Goal: Task Accomplishment & Management: Manage account settings

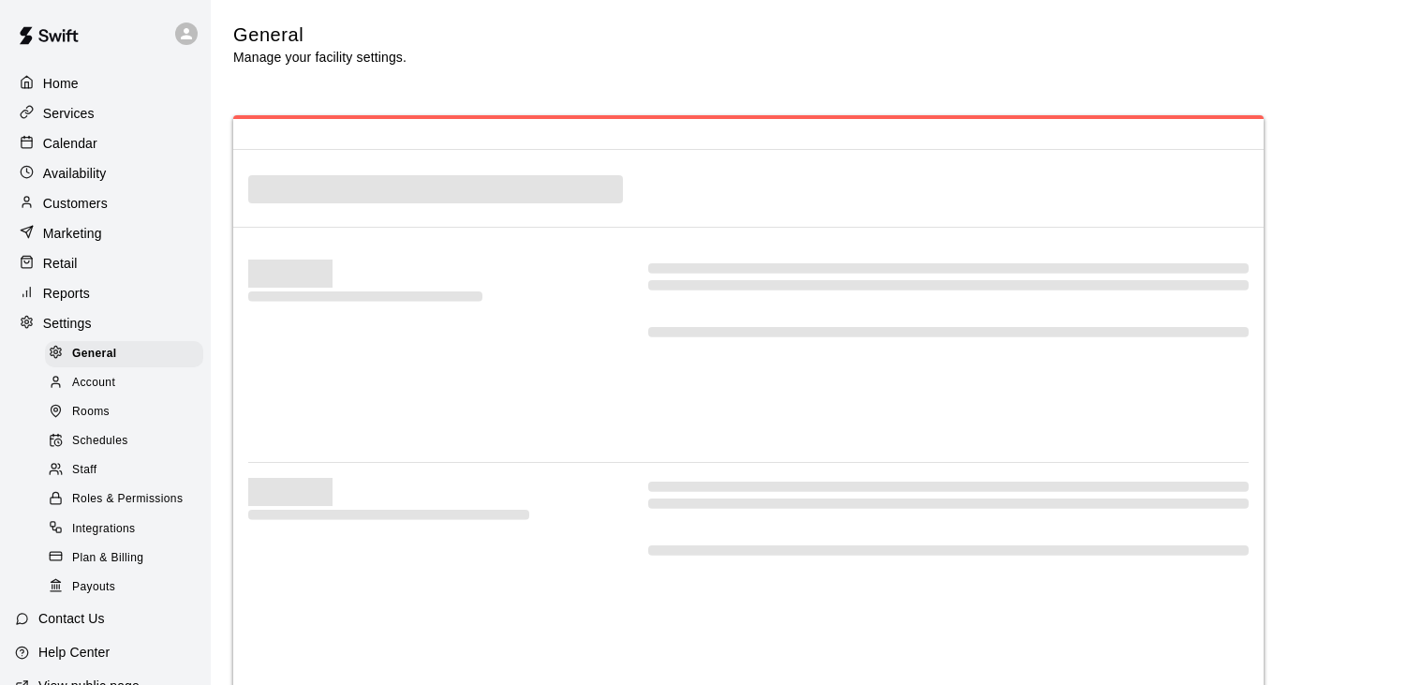
select select "**"
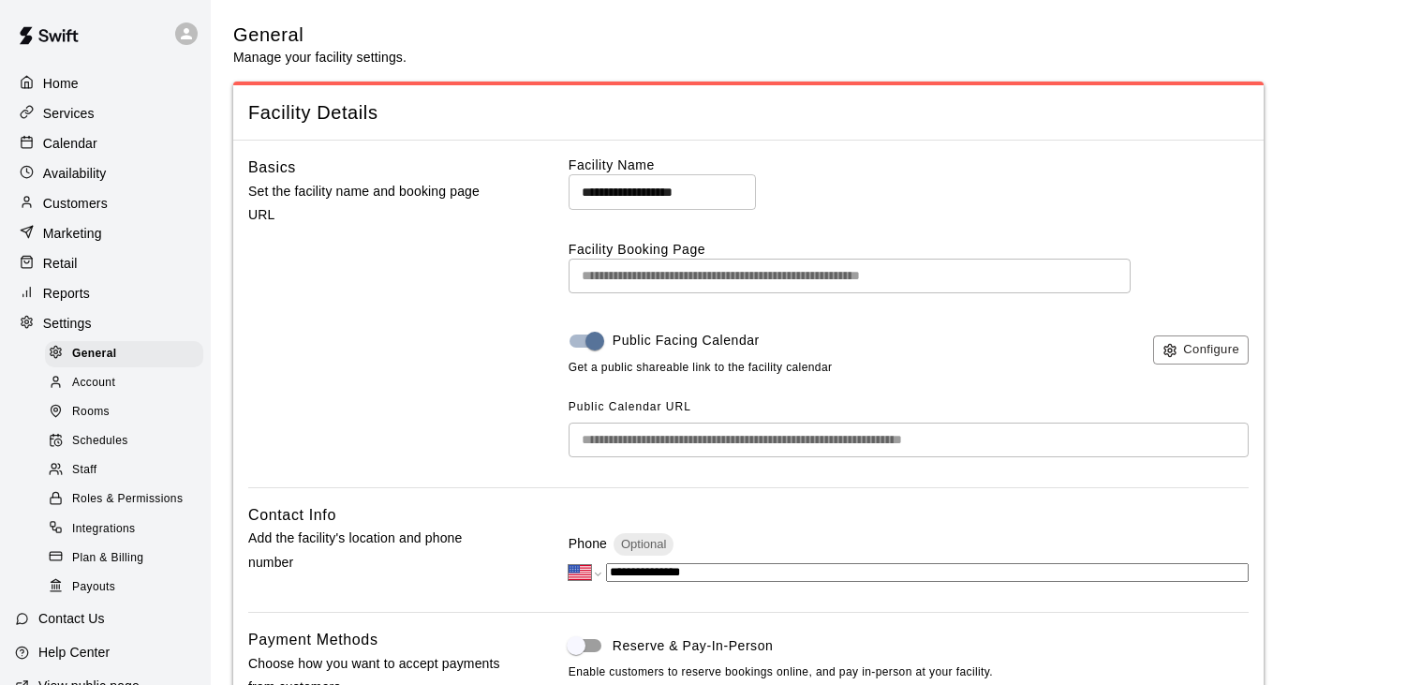
scroll to position [3715, 0]
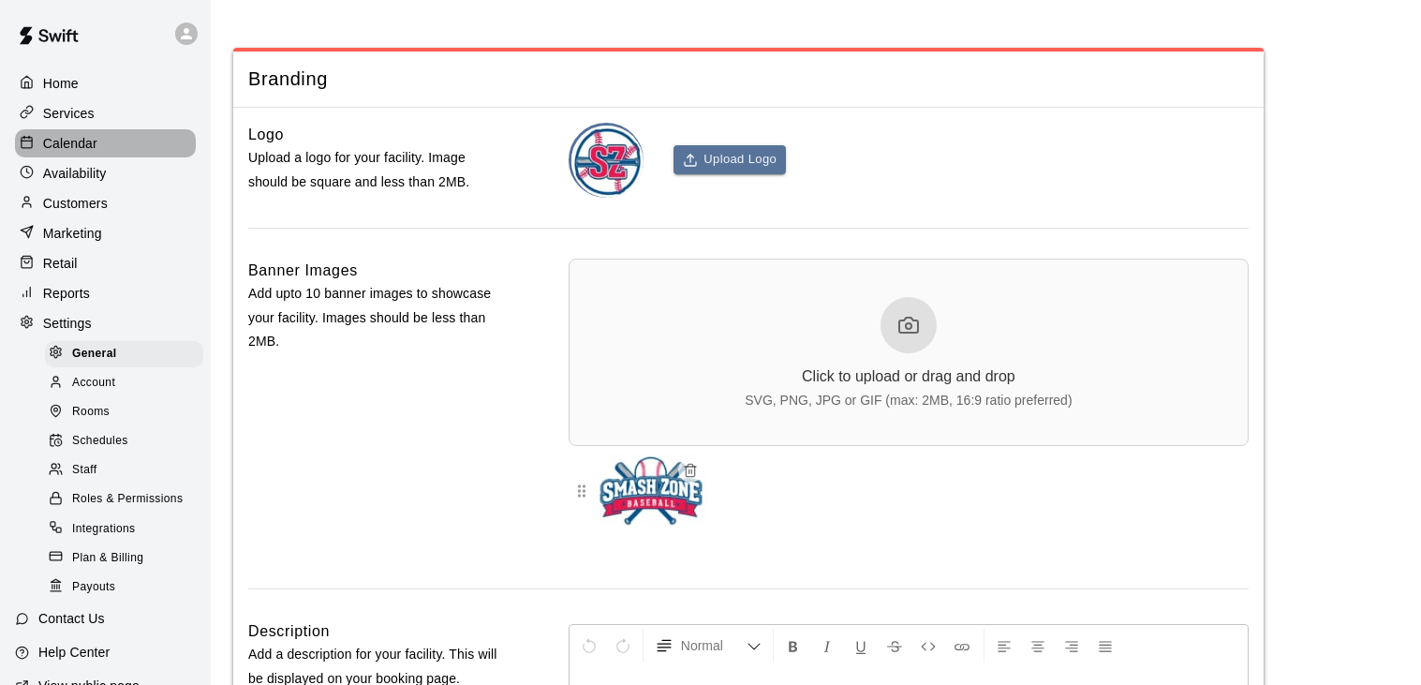
click at [65, 143] on p "Calendar" at bounding box center [70, 143] width 54 height 19
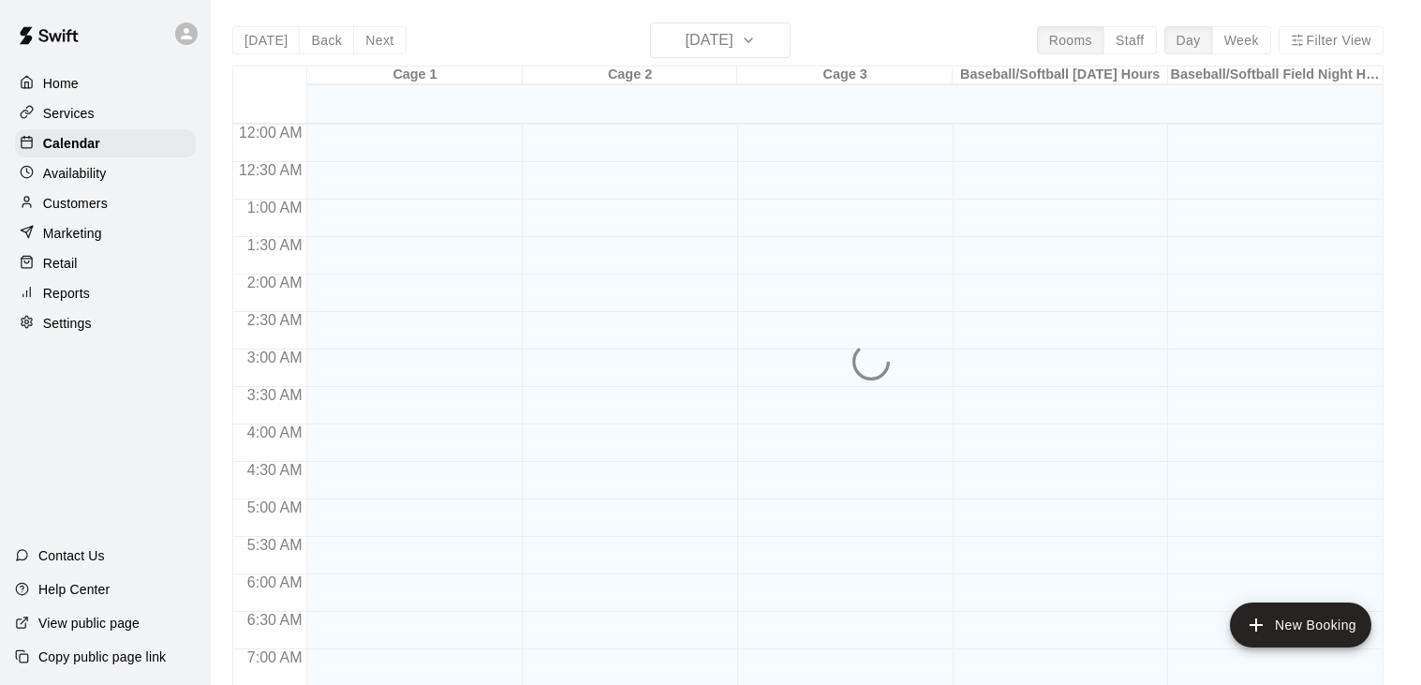
click at [771, 37] on div "[DATE] Back [DATE][DATE] Rooms Staff Day Week Filter View Cage 1 14 Tue Cage 2 …" at bounding box center [807, 364] width 1151 height 685
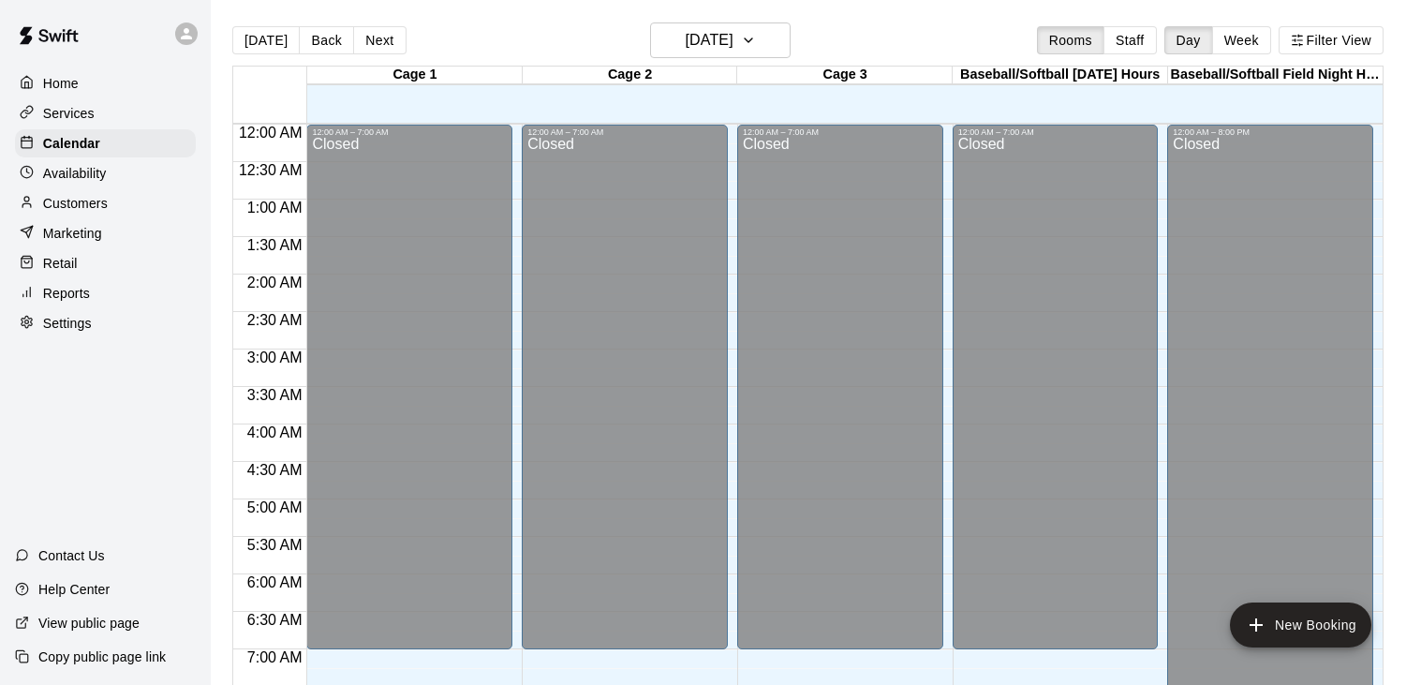
scroll to position [1160, 0]
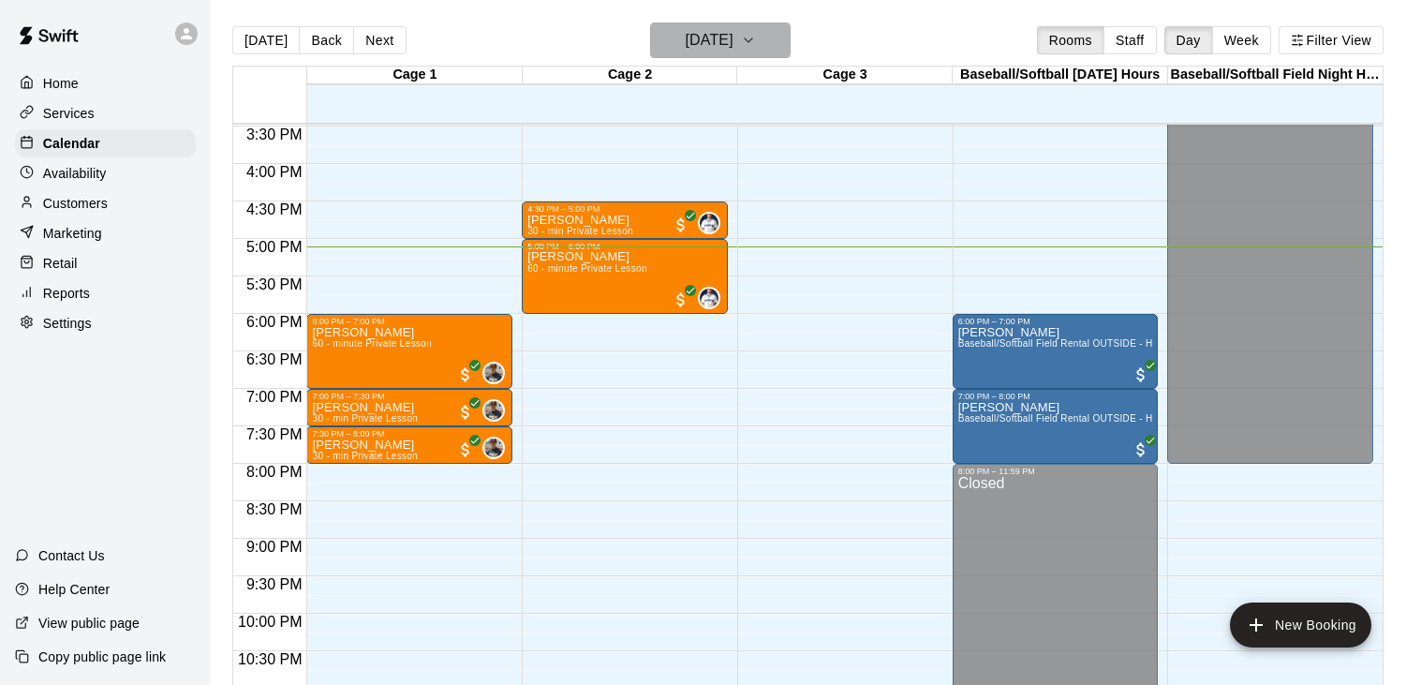
click at [756, 37] on icon "button" at bounding box center [748, 40] width 15 height 22
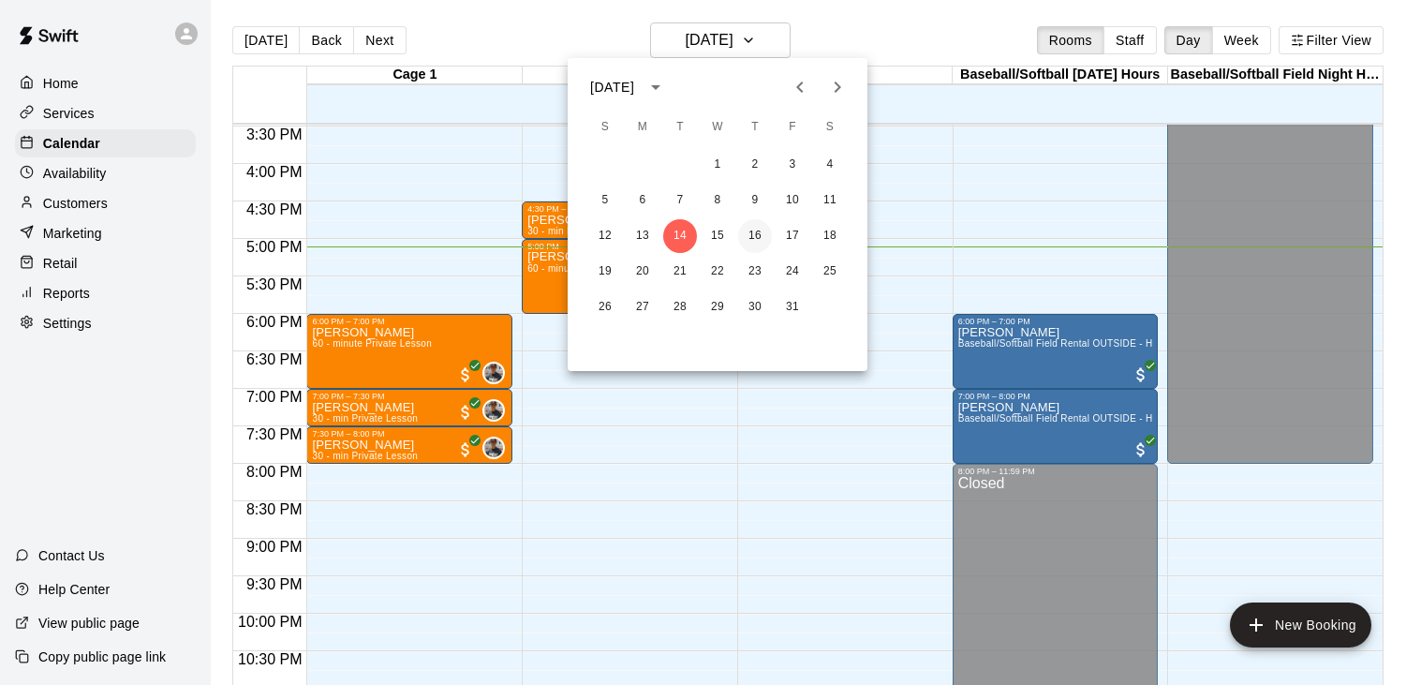
click at [754, 232] on button "16" at bounding box center [755, 236] width 34 height 34
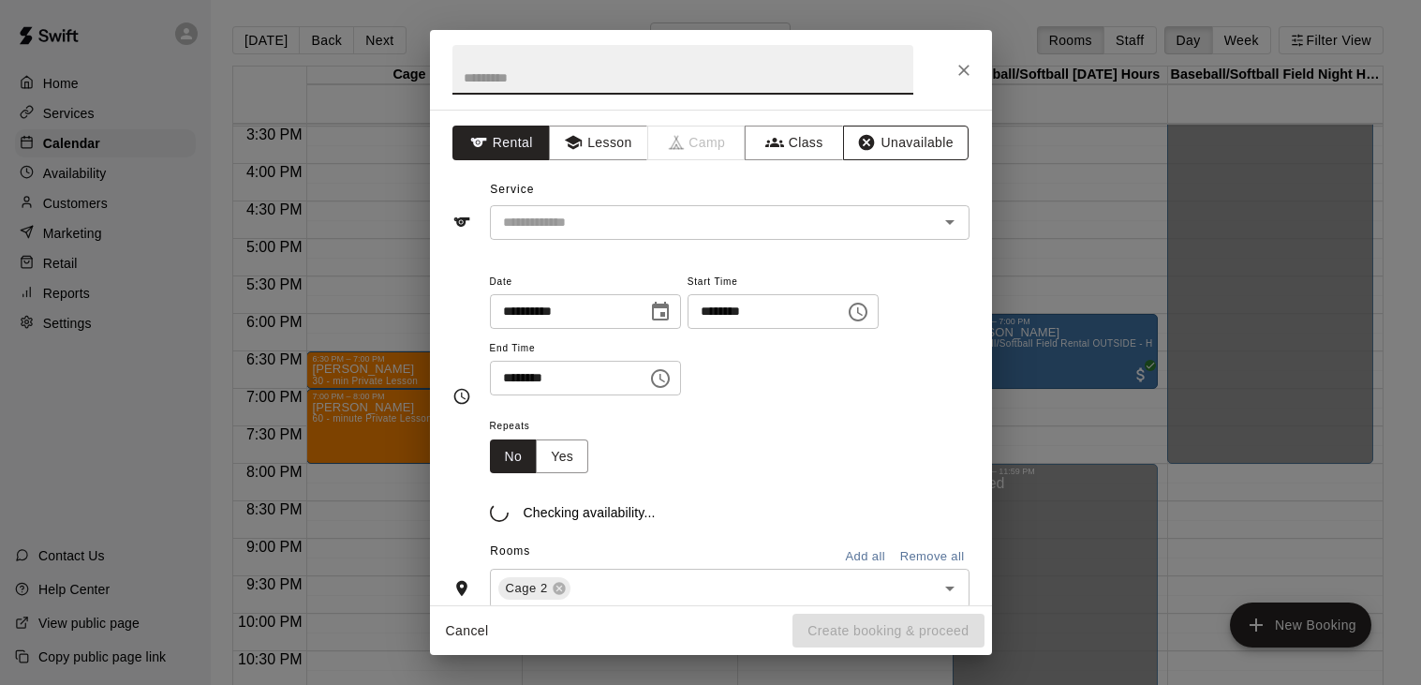
click at [938, 139] on button "Unavailable" at bounding box center [906, 143] width 126 height 35
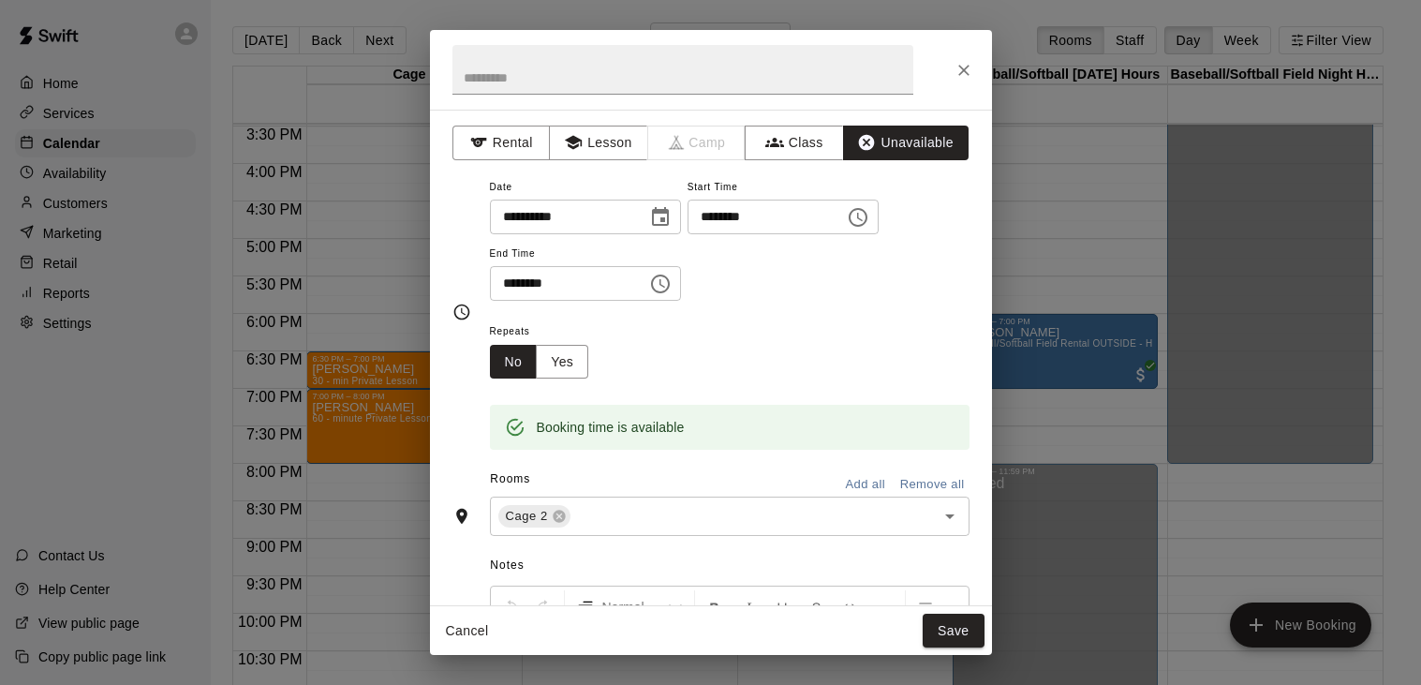
click at [672, 295] on icon "Choose time, selected time is 6:00 PM" at bounding box center [660, 284] width 22 height 22
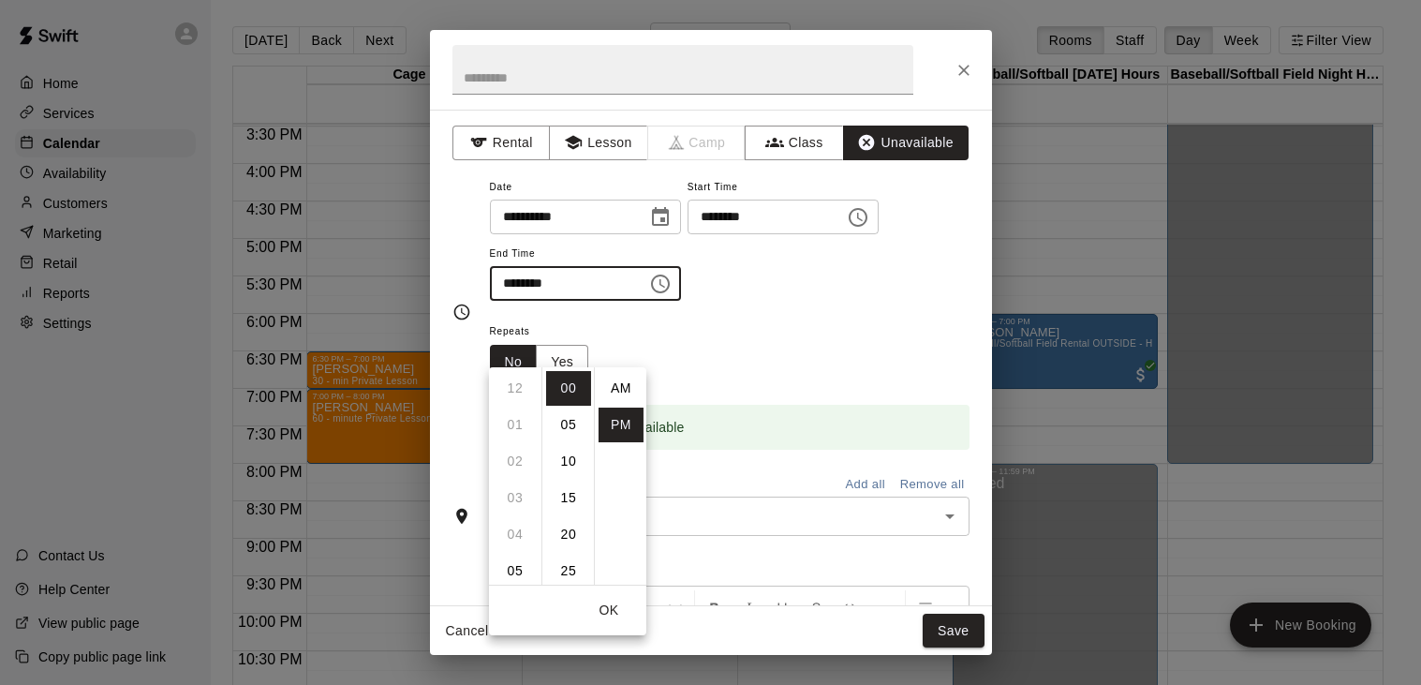
scroll to position [33, 0]
click at [522, 422] on li "07" at bounding box center [515, 424] width 45 height 35
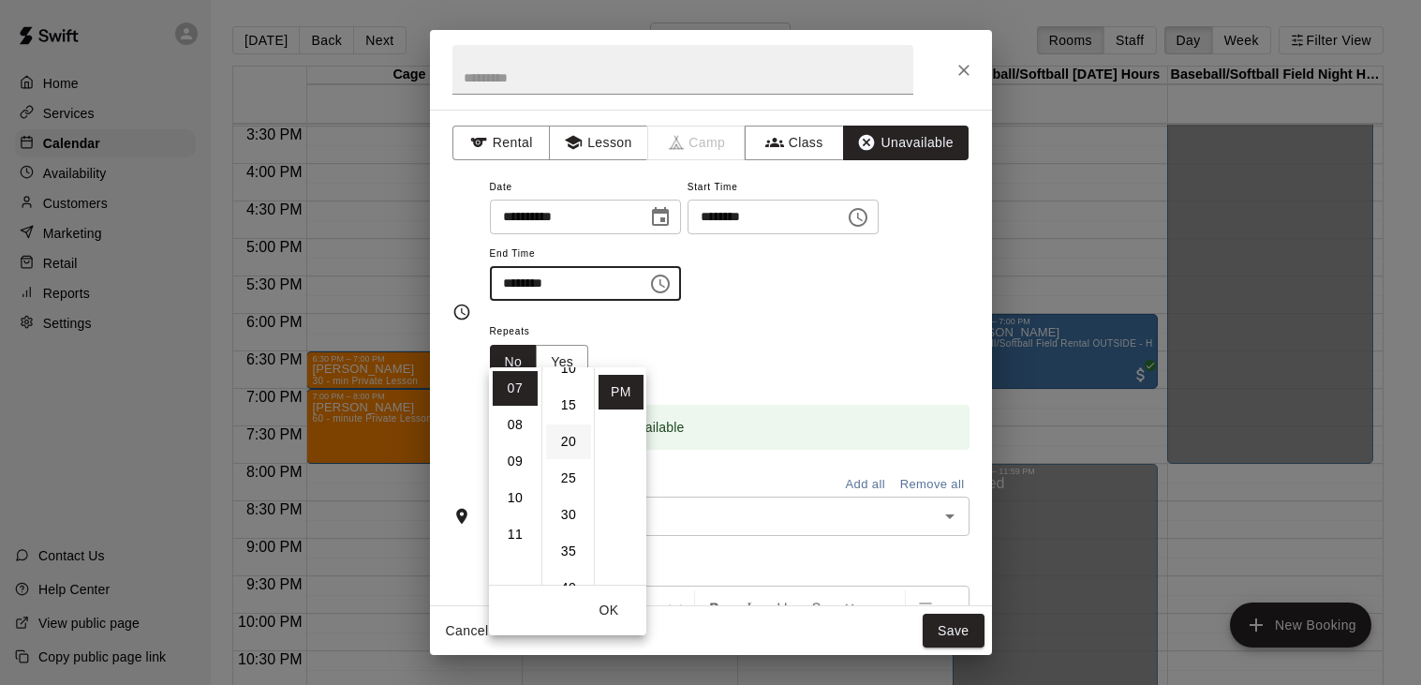
scroll to position [95, 0]
click at [568, 514] on li "30" at bounding box center [568, 512] width 45 height 35
type input "********"
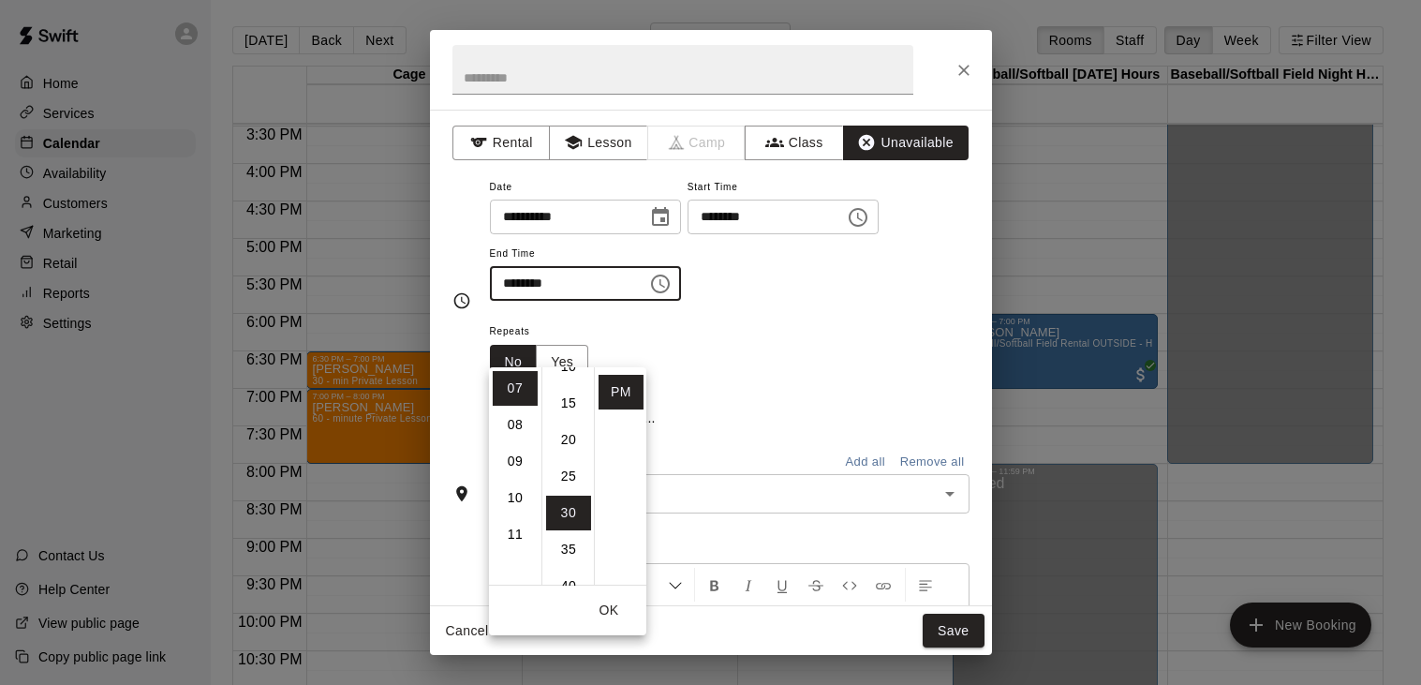
scroll to position [219, 0]
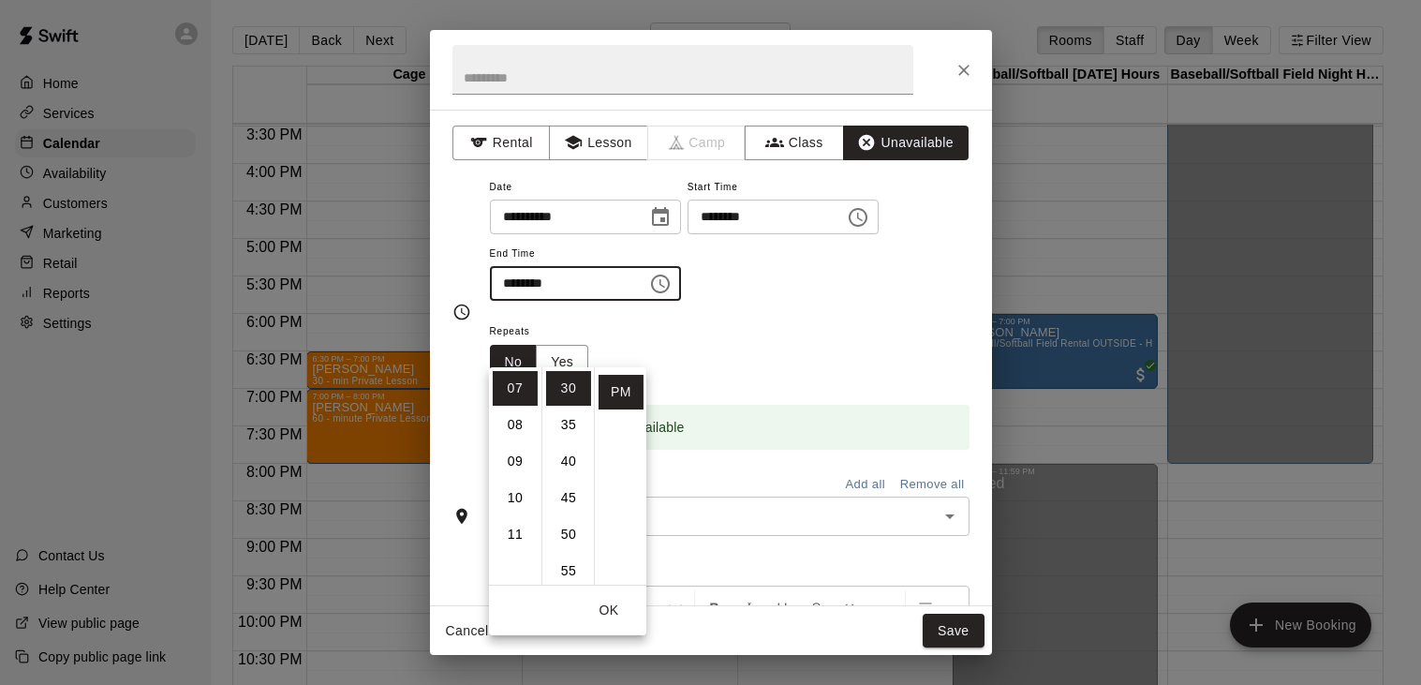
click at [854, 320] on div "**********" at bounding box center [730, 247] width 480 height 145
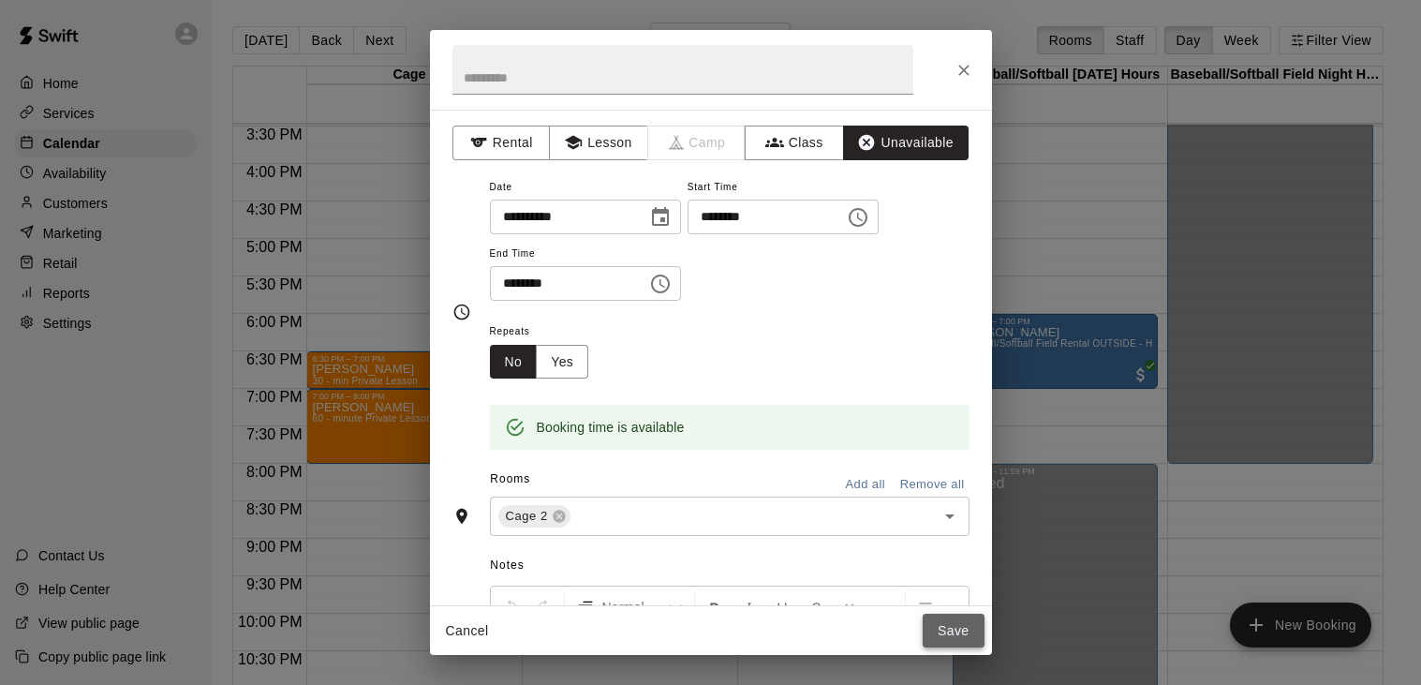
click at [956, 641] on button "Save" at bounding box center [954, 630] width 62 height 35
